Goal: Task Accomplishment & Management: Use online tool/utility

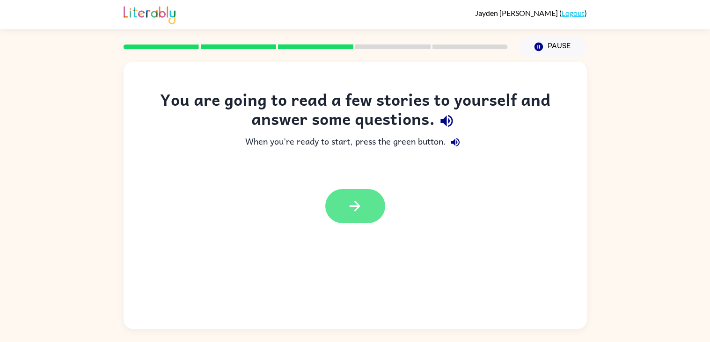
click at [358, 198] on icon "button" at bounding box center [355, 206] width 16 height 16
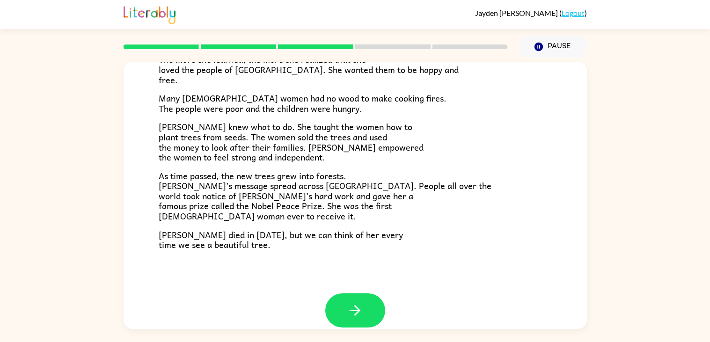
scroll to position [250, 0]
click at [341, 306] on button "button" at bounding box center [355, 311] width 60 height 34
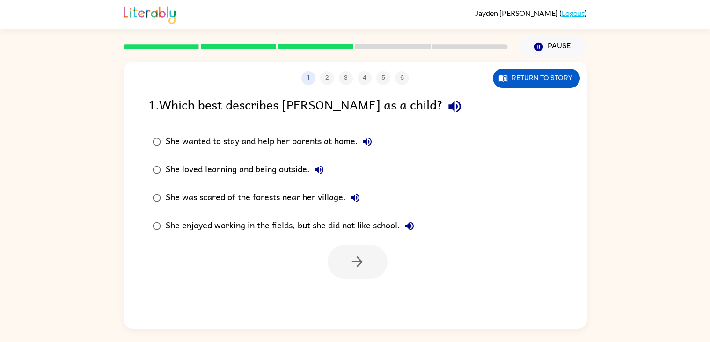
scroll to position [0, 0]
click at [503, 73] on icon "button" at bounding box center [502, 77] width 9 height 9
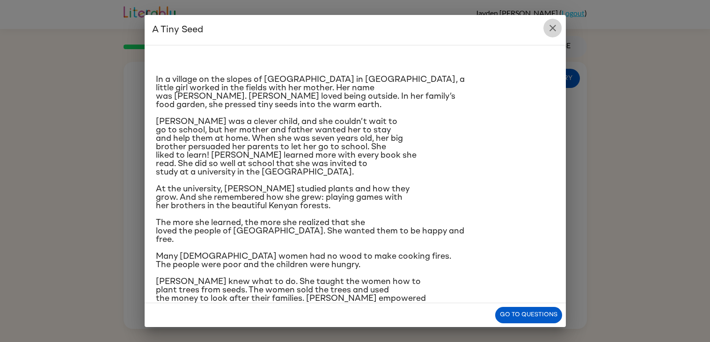
click at [554, 21] on button "close" at bounding box center [552, 28] width 19 height 19
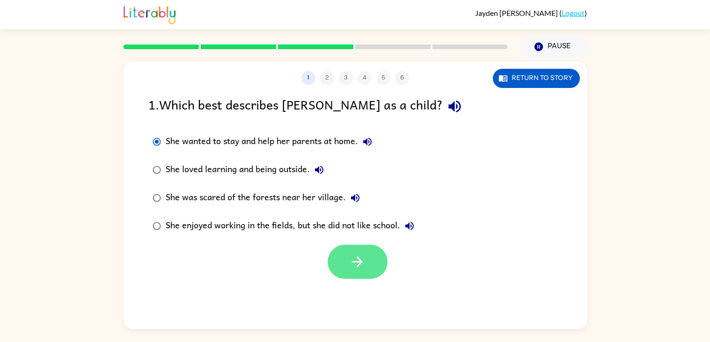
click at [364, 271] on button "button" at bounding box center [358, 262] width 60 height 34
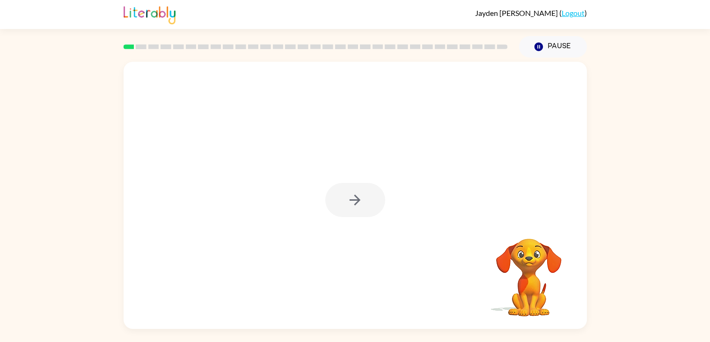
click at [367, 210] on div at bounding box center [355, 200] width 60 height 34
click at [362, 201] on div at bounding box center [355, 200] width 60 height 34
click at [362, 201] on icon "button" at bounding box center [355, 200] width 16 height 16
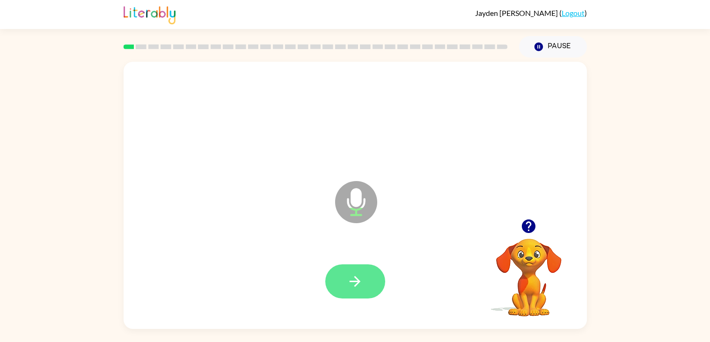
click at [347, 277] on icon "button" at bounding box center [355, 281] width 16 height 16
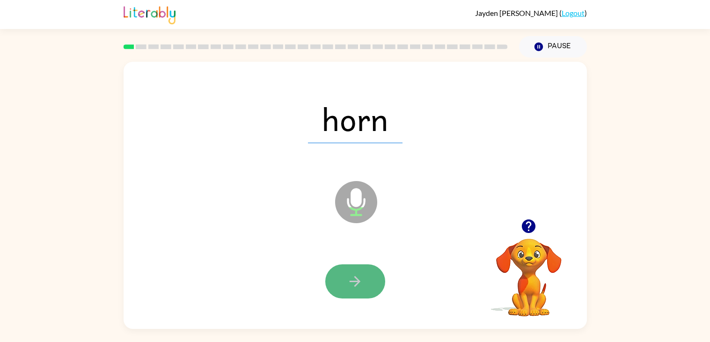
click at [353, 276] on icon "button" at bounding box center [355, 281] width 16 height 16
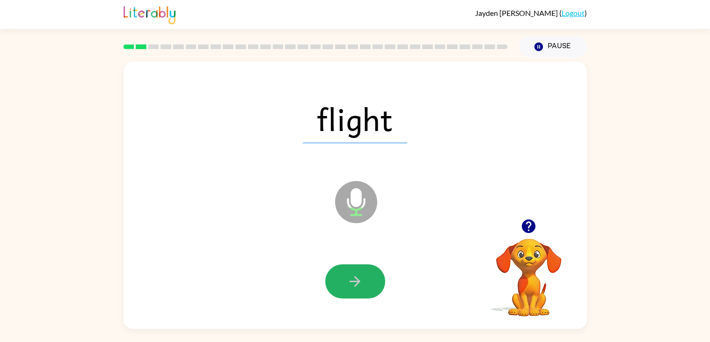
click at [353, 276] on icon "button" at bounding box center [355, 281] width 16 height 16
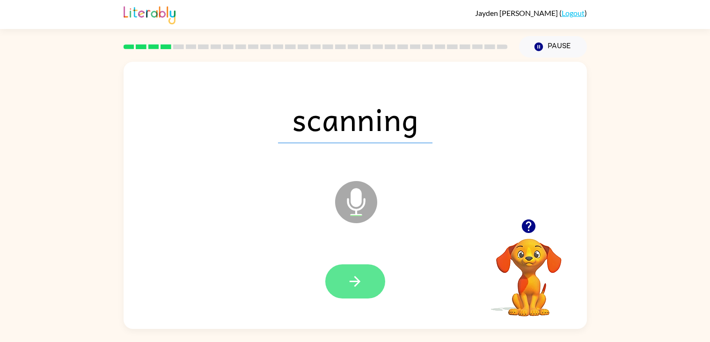
click at [355, 276] on icon "button" at bounding box center [355, 281] width 16 height 16
click at [349, 281] on icon "button" at bounding box center [355, 281] width 16 height 16
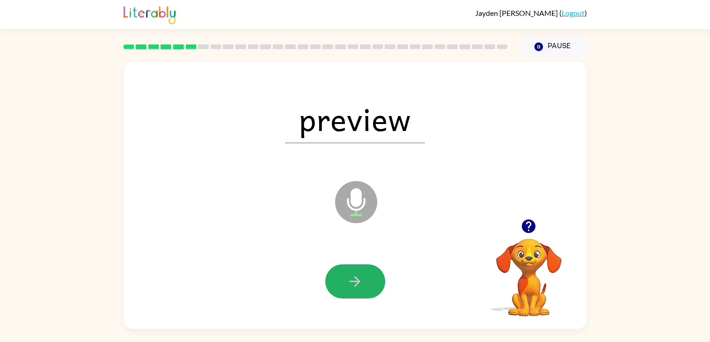
click at [349, 281] on icon "button" at bounding box center [355, 281] width 16 height 16
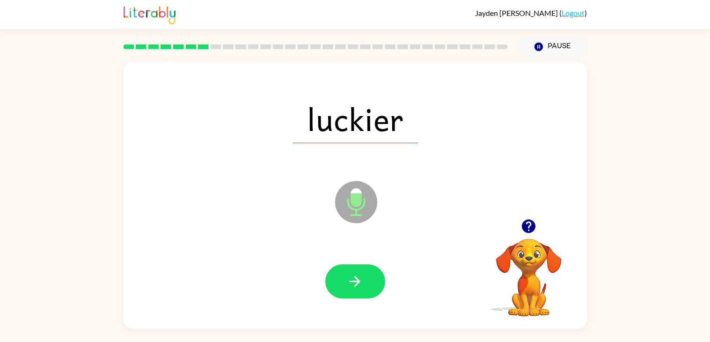
click at [349, 281] on icon "button" at bounding box center [355, 281] width 16 height 16
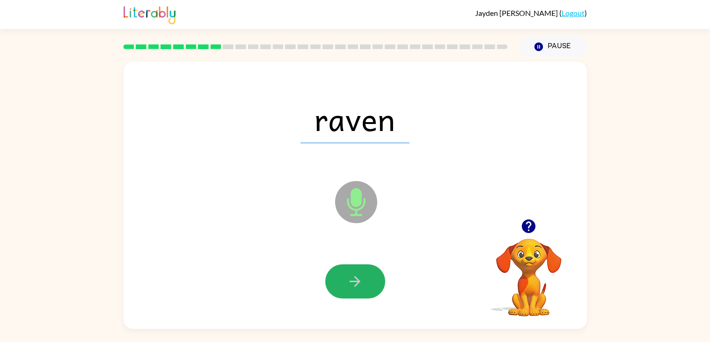
click at [349, 281] on icon "button" at bounding box center [355, 281] width 16 height 16
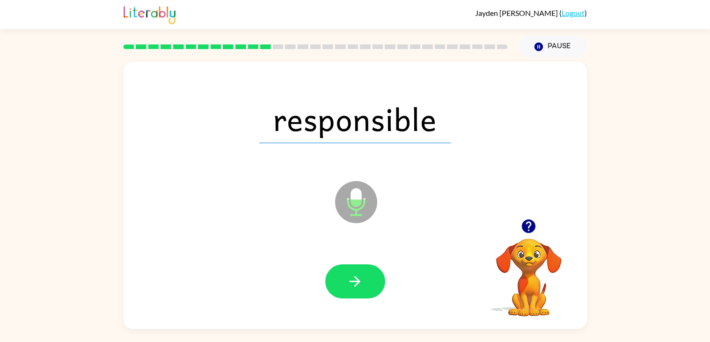
click at [349, 281] on icon "button" at bounding box center [355, 281] width 16 height 16
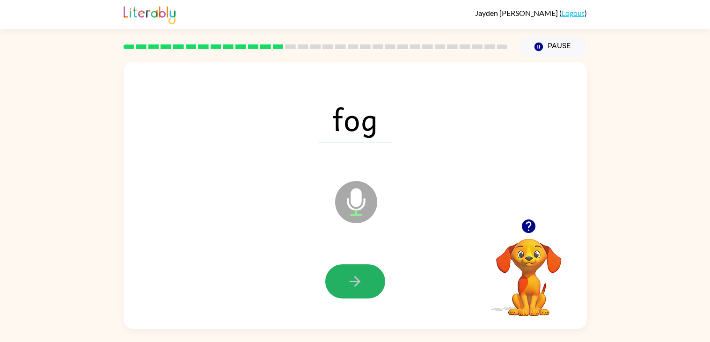
click at [349, 281] on icon "button" at bounding box center [355, 281] width 16 height 16
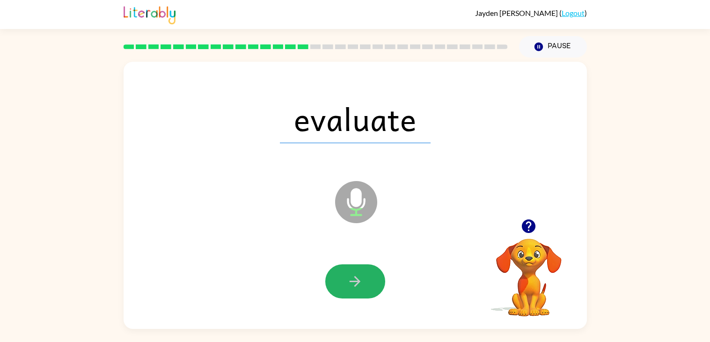
click at [349, 281] on icon "button" at bounding box center [355, 281] width 16 height 16
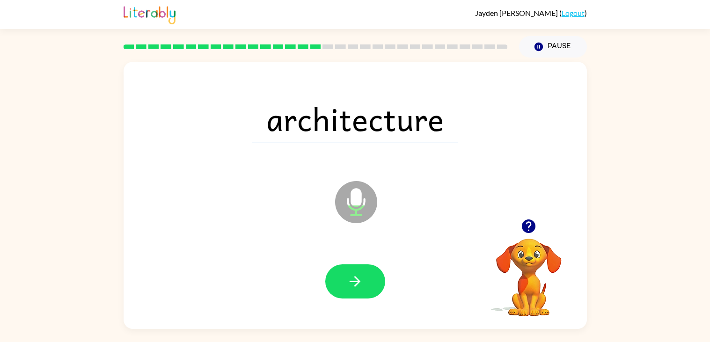
click at [349, 281] on icon "button" at bounding box center [355, 281] width 16 height 16
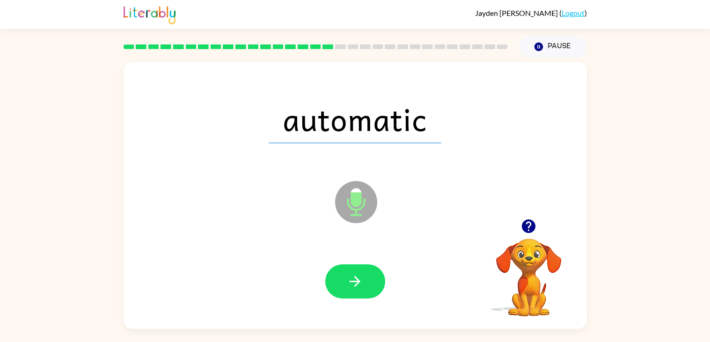
click at [349, 281] on icon "button" at bounding box center [355, 281] width 16 height 16
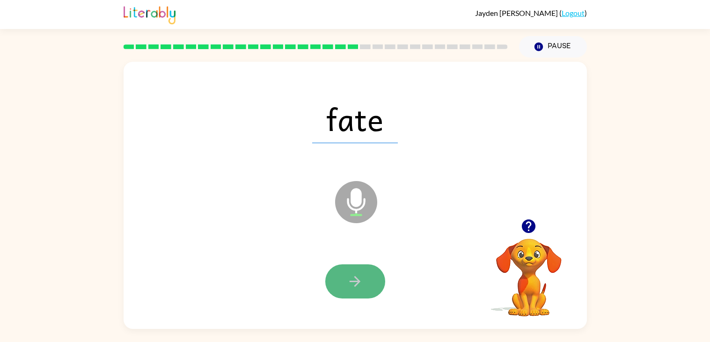
click at [345, 285] on button "button" at bounding box center [355, 281] width 60 height 34
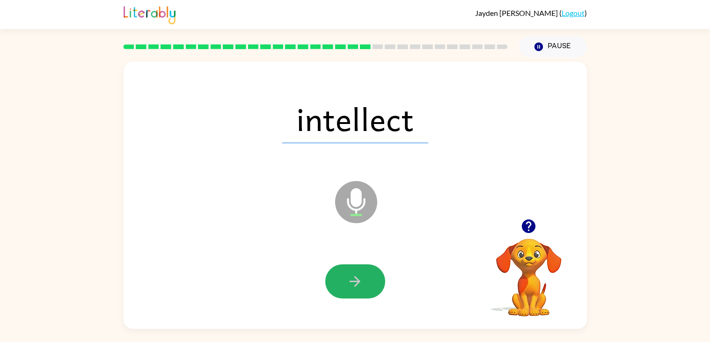
drag, startPoint x: 345, startPoint y: 285, endPoint x: 438, endPoint y: 295, distance: 93.7
click at [438, 295] on div at bounding box center [355, 281] width 445 height 77
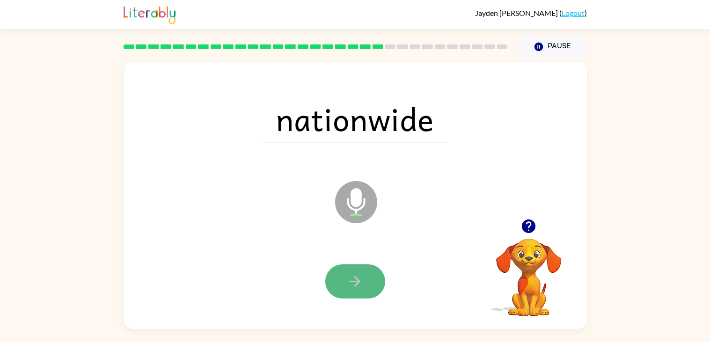
click at [369, 267] on button "button" at bounding box center [355, 281] width 60 height 34
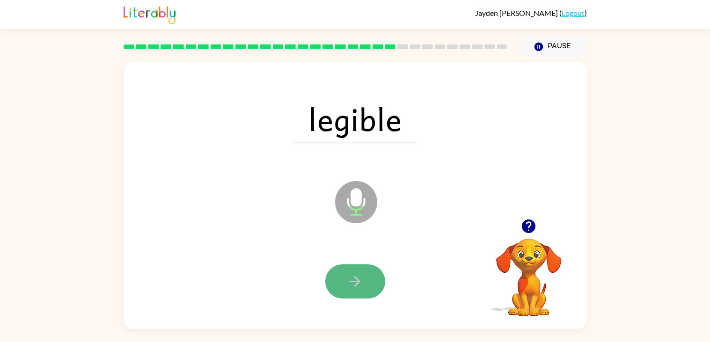
click at [361, 275] on icon "button" at bounding box center [355, 281] width 16 height 16
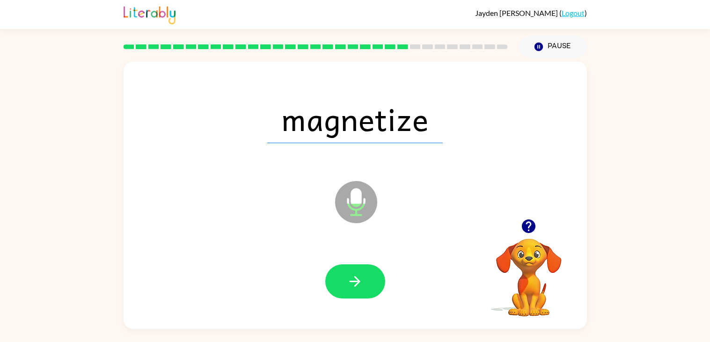
click at [361, 275] on icon "button" at bounding box center [355, 281] width 16 height 16
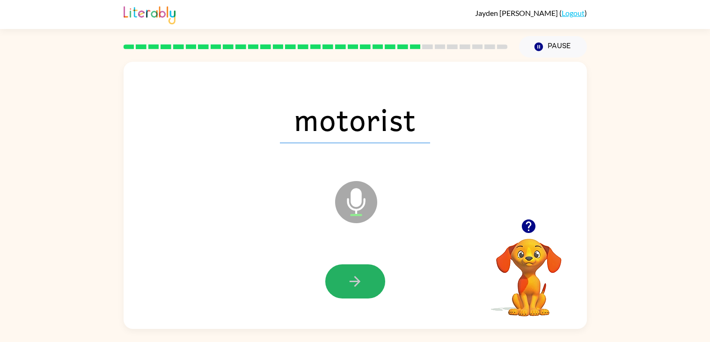
click at [361, 275] on icon "button" at bounding box center [355, 281] width 16 height 16
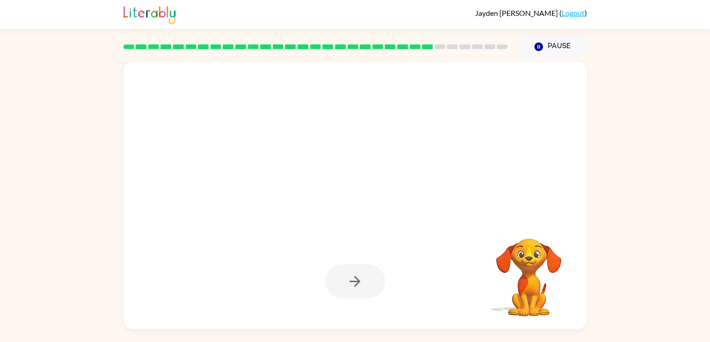
click at [361, 275] on div at bounding box center [355, 281] width 60 height 34
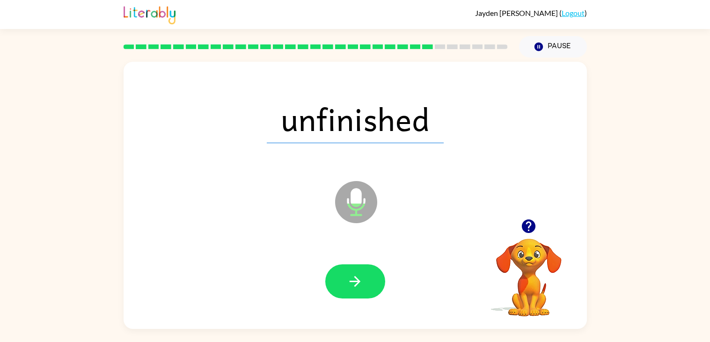
click at [361, 275] on icon "button" at bounding box center [355, 281] width 16 height 16
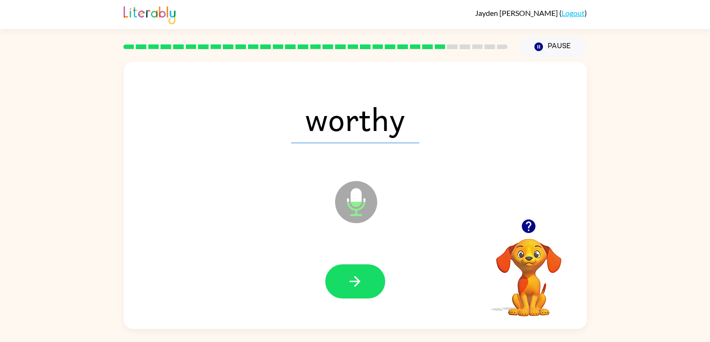
click at [361, 275] on icon "button" at bounding box center [355, 281] width 16 height 16
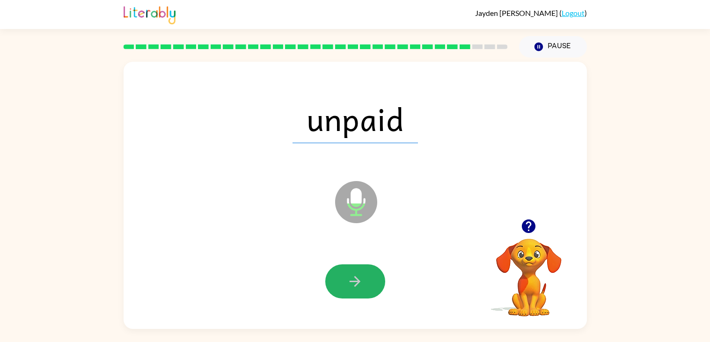
click at [361, 275] on icon "button" at bounding box center [355, 281] width 16 height 16
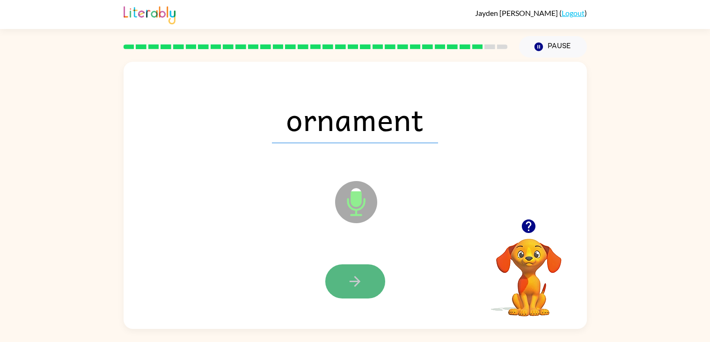
click at [361, 275] on icon "button" at bounding box center [355, 281] width 16 height 16
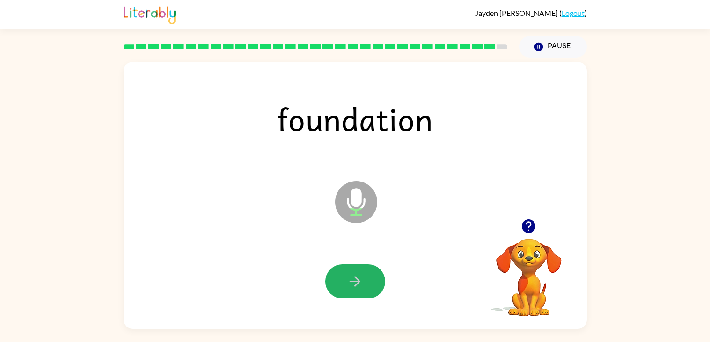
click at [361, 275] on icon "button" at bounding box center [355, 281] width 16 height 16
